Goal: Information Seeking & Learning: Learn about a topic

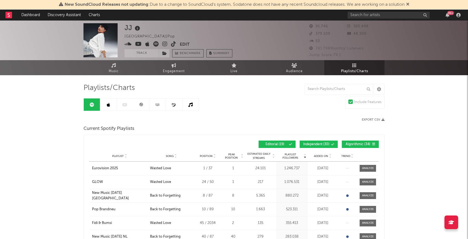
click at [159, 107] on link at bounding box center [157, 104] width 16 height 12
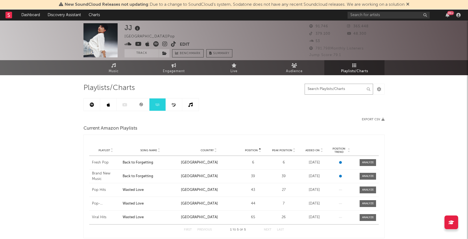
click at [339, 86] on input "text" at bounding box center [338, 89] width 68 height 11
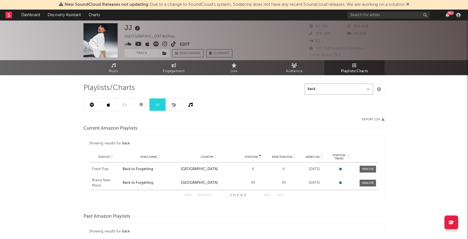
type input "back"
click at [107, 105] on icon at bounding box center [108, 105] width 3 height 4
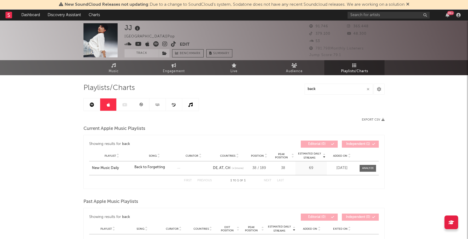
click at [87, 106] on link at bounding box center [92, 104] width 16 height 12
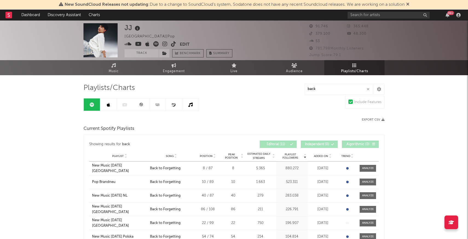
click at [107, 104] on icon at bounding box center [108, 105] width 3 height 4
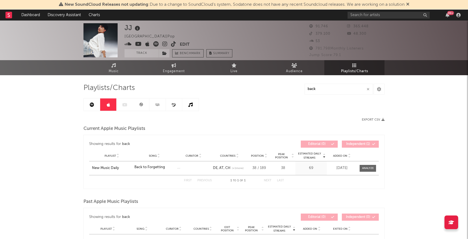
click at [154, 101] on link at bounding box center [157, 104] width 16 height 12
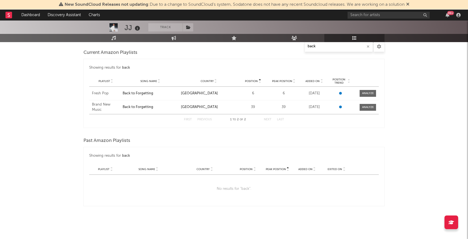
scroll to position [75, 0]
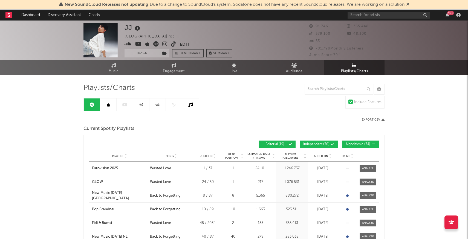
click at [409, 3] on icon at bounding box center [407, 4] width 3 height 4
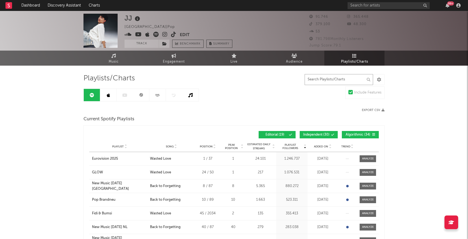
click at [317, 82] on input "text" at bounding box center [338, 79] width 68 height 11
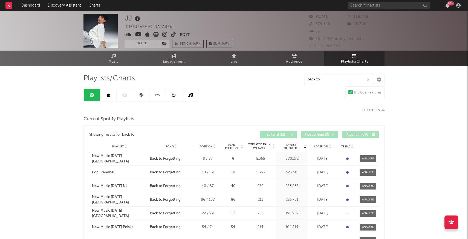
type input "back to"
click at [111, 95] on link at bounding box center [108, 95] width 16 height 12
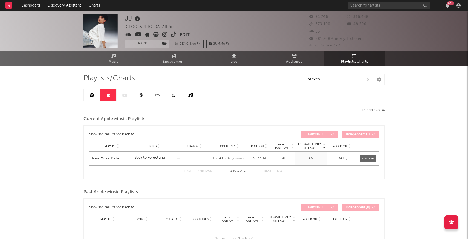
click at [124, 100] on div at bounding box center [140, 95] width 115 height 13
click at [124, 93] on div at bounding box center [140, 95] width 115 height 13
click at [135, 100] on link at bounding box center [141, 95] width 16 height 12
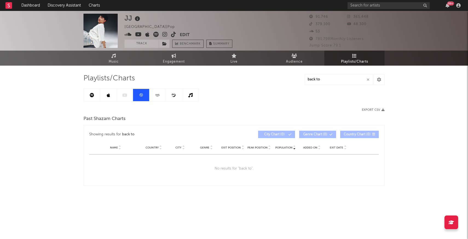
click at [154, 95] on link at bounding box center [157, 95] width 16 height 12
